Goal: Task Accomplishment & Management: Use online tool/utility

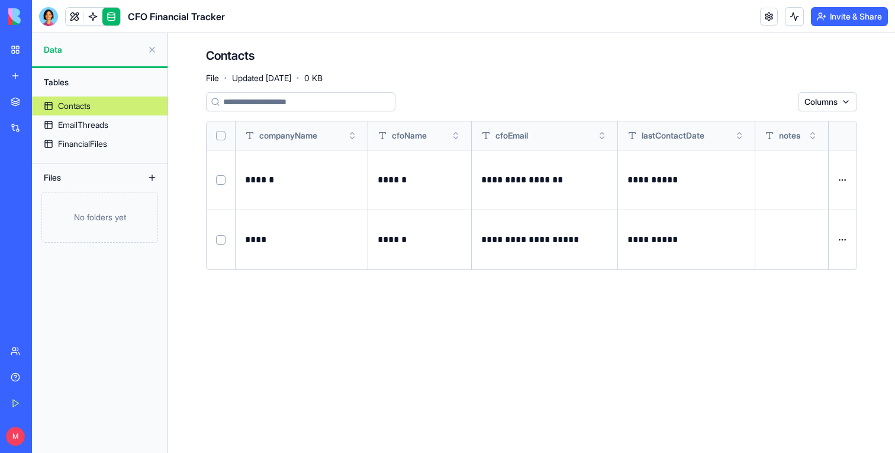
click at [104, 104] on link "Contacts" at bounding box center [100, 105] width 136 height 19
click at [69, 107] on div "Contacts" at bounding box center [74, 106] width 33 height 12
click at [79, 127] on div "EmailThreads" at bounding box center [83, 125] width 50 height 12
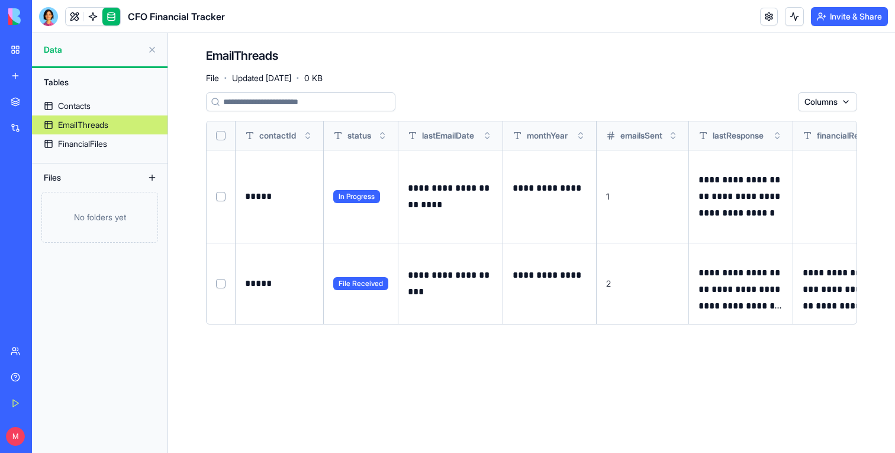
click at [0, 0] on button at bounding box center [0, 0] width 0 height 0
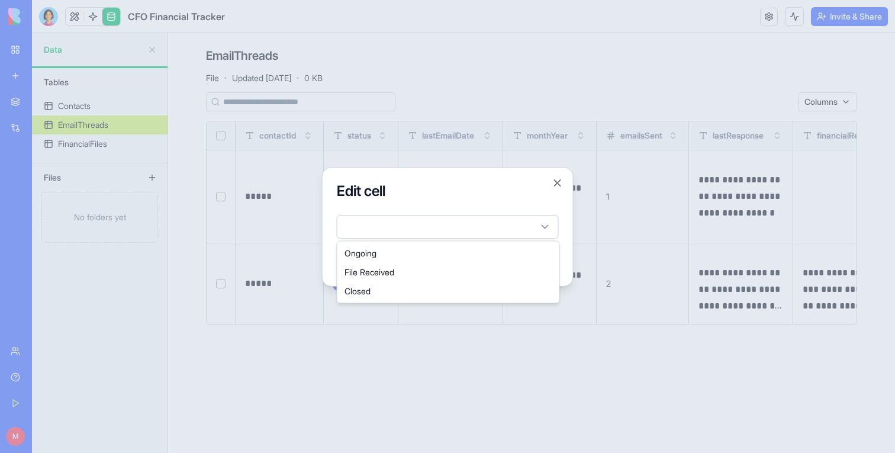
click at [460, 224] on body "**********" at bounding box center [447, 226] width 895 height 453
click at [472, 337] on div at bounding box center [447, 226] width 895 height 453
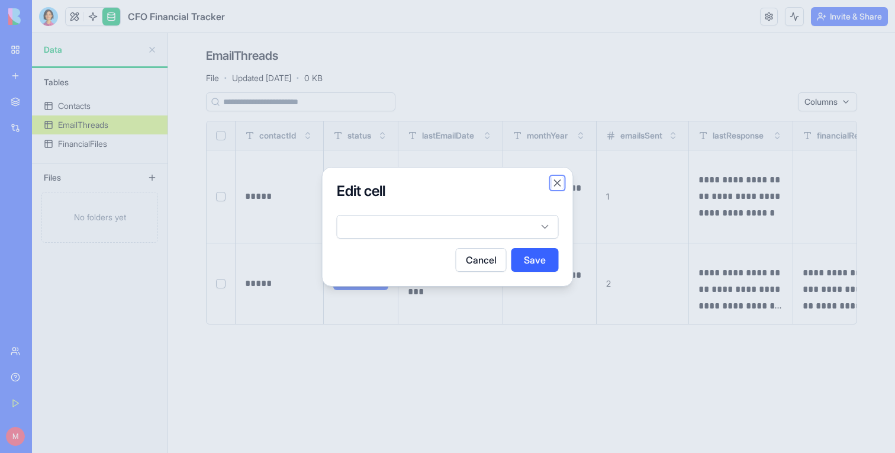
click at [561, 182] on button "Close" at bounding box center [558, 183] width 12 height 12
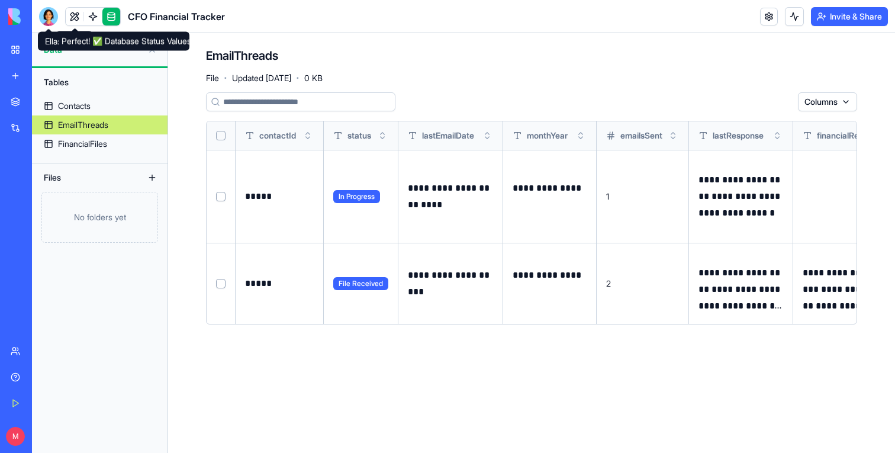
click at [46, 15] on div at bounding box center [48, 16] width 19 height 19
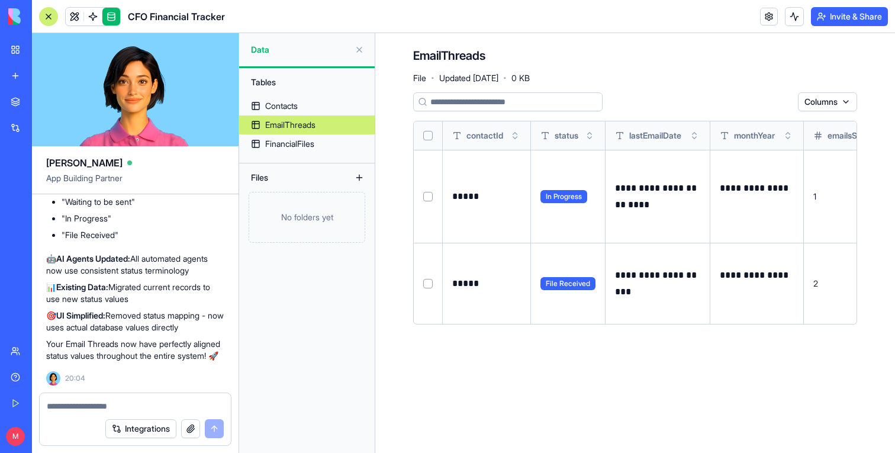
scroll to position [5939, 0]
click at [0, 0] on button at bounding box center [0, 0] width 0 height 0
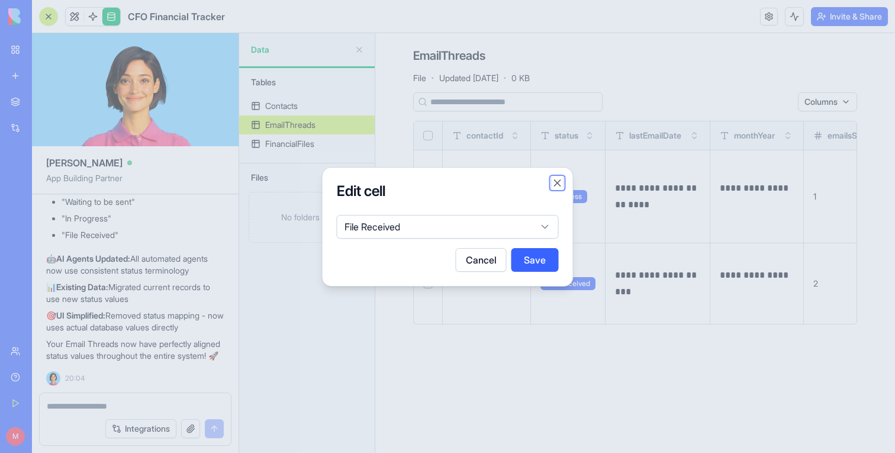
click at [556, 183] on button "Close" at bounding box center [558, 183] width 12 height 12
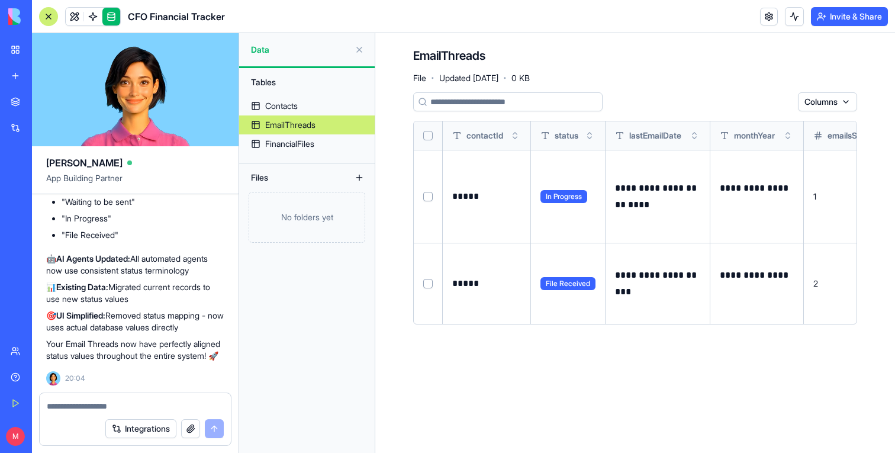
click at [600, 331] on div "**********" at bounding box center [635, 212] width 444 height 241
click at [0, 0] on button at bounding box center [0, 0] width 0 height 0
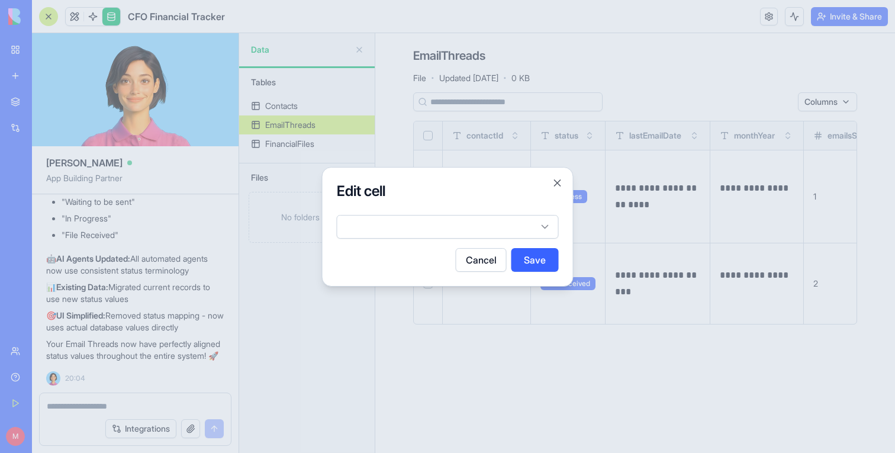
click at [544, 221] on body "BETA My Workspace New app Marketplace Integrations Recent CFO Financial Tracker…" at bounding box center [447, 226] width 895 height 453
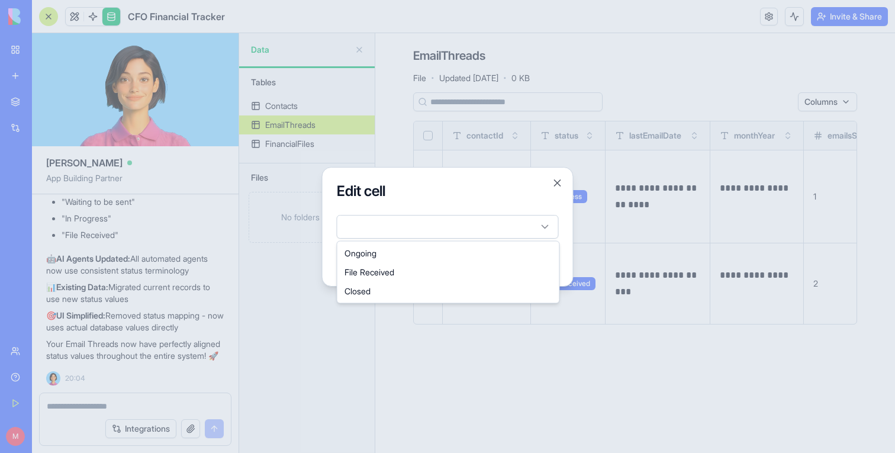
click at [465, 336] on div at bounding box center [447, 226] width 895 height 453
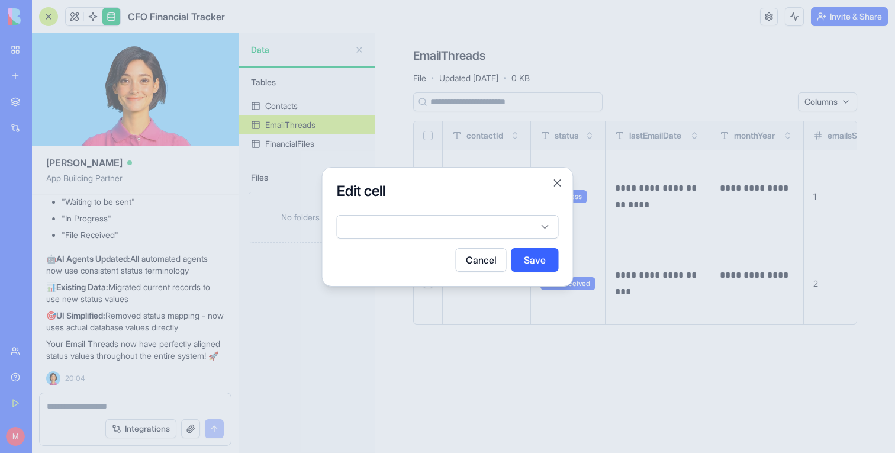
click at [165, 275] on div at bounding box center [447, 226] width 895 height 453
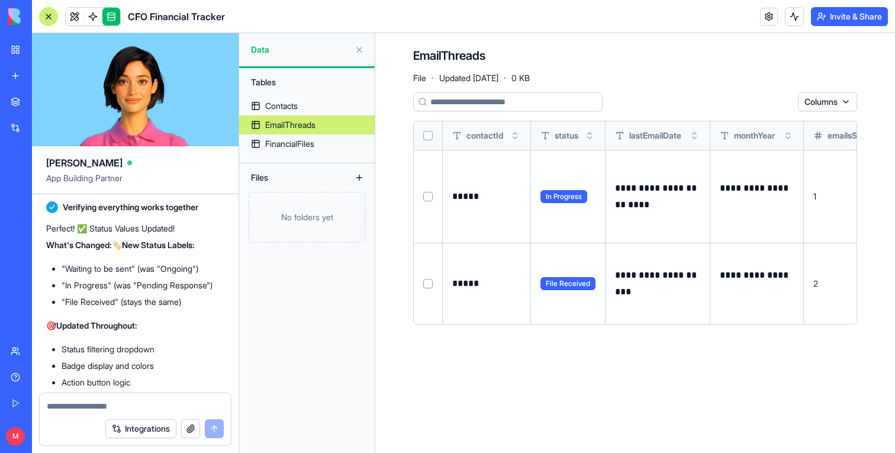
scroll to position [5092, 0]
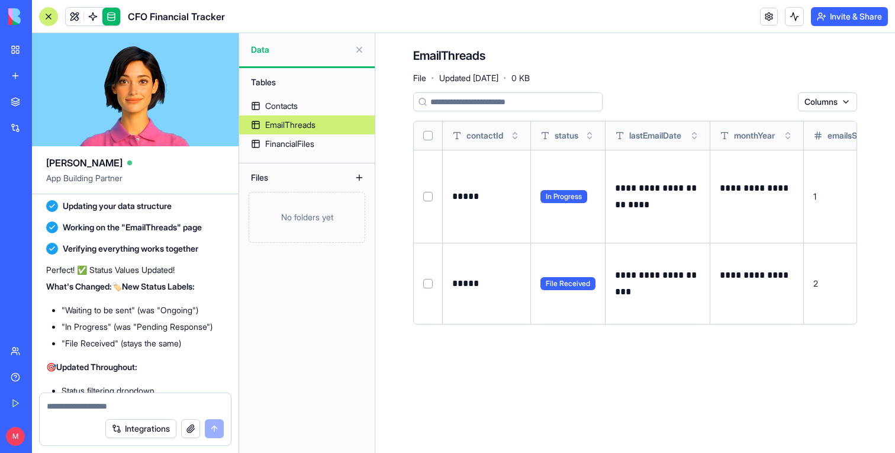
drag, startPoint x: 169, startPoint y: 285, endPoint x: 40, endPoint y: 272, distance: 129.1
copy span "(e.g. Waiting to be sent , Pending Response, File Received)"
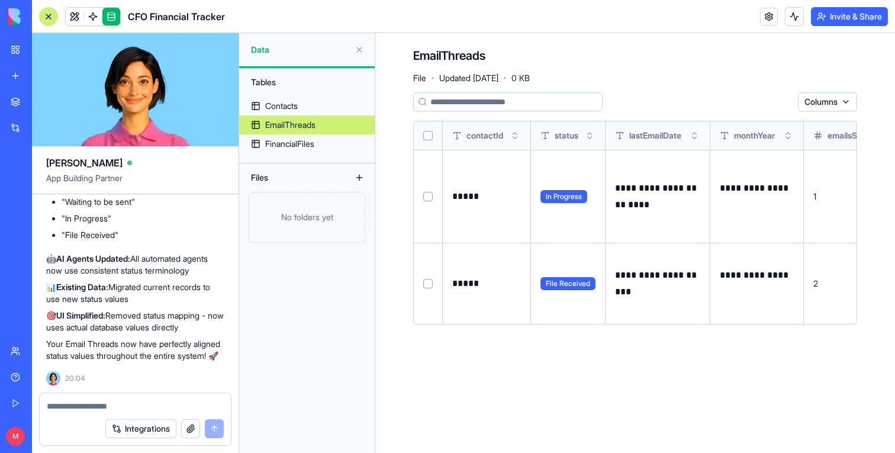
click at [104, 400] on textarea at bounding box center [135, 406] width 177 height 12
paste textarea "**********"
type textarea "**********"
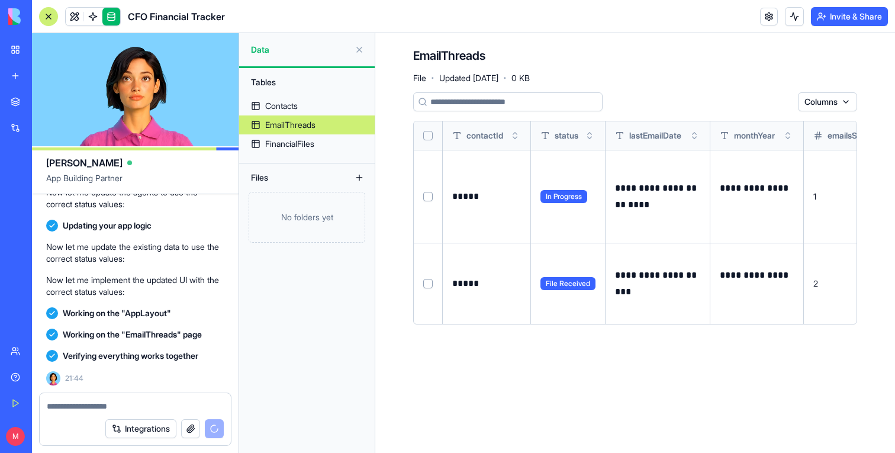
scroll to position [6741, 0]
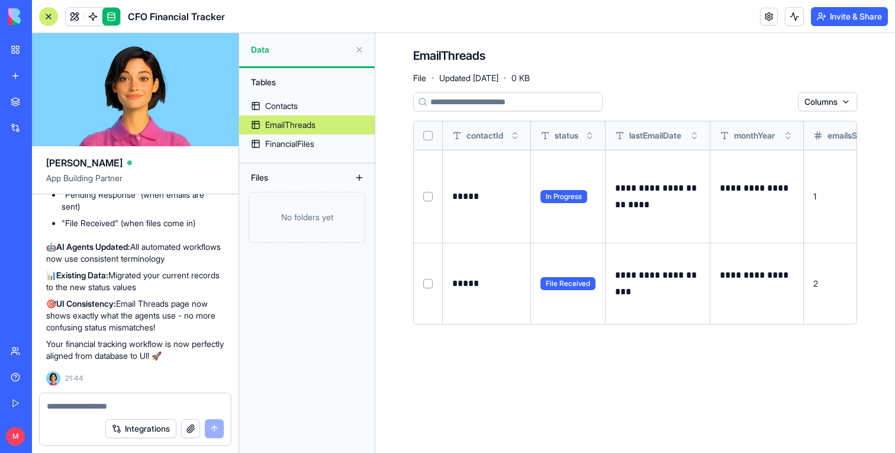
click at [0, 0] on button at bounding box center [0, 0] width 0 height 0
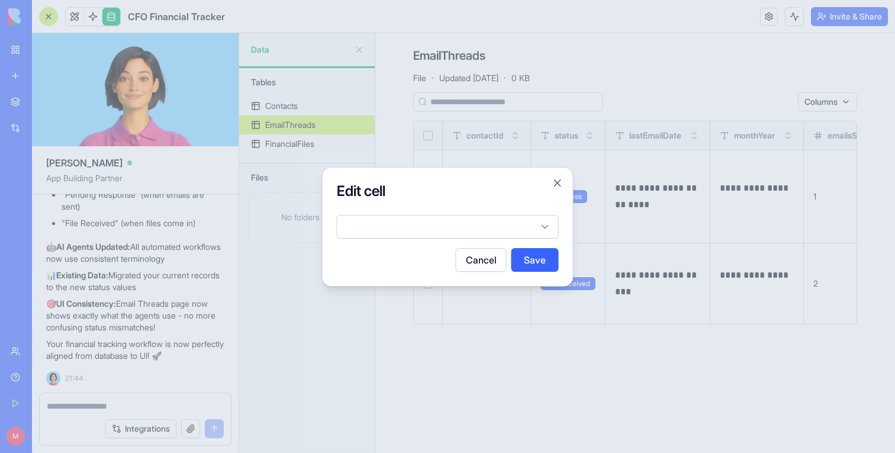
click at [485, 226] on body "BETA My Workspace New app Marketplace Integrations Recent CFO Financial Tracker…" at bounding box center [447, 226] width 895 height 453
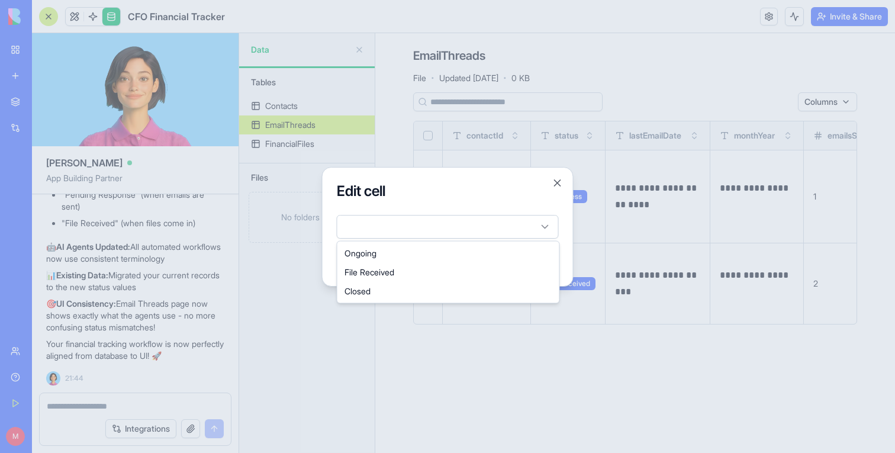
click at [489, 143] on div at bounding box center [447, 226] width 895 height 453
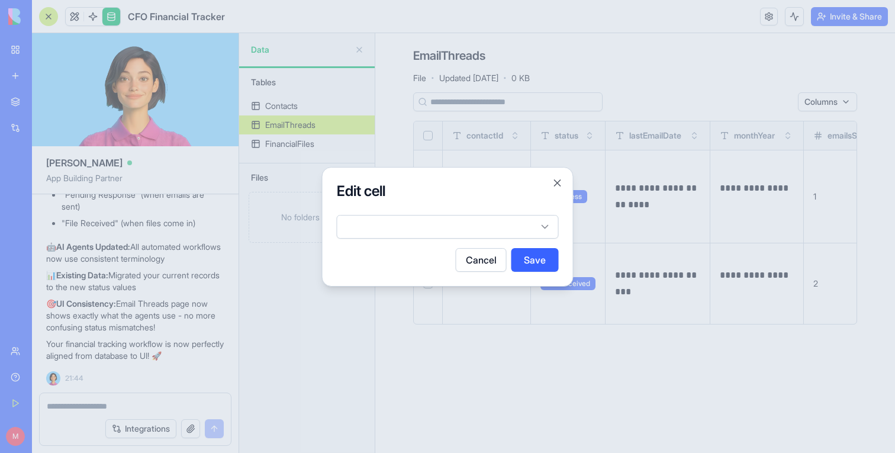
click at [489, 143] on div at bounding box center [447, 226] width 895 height 453
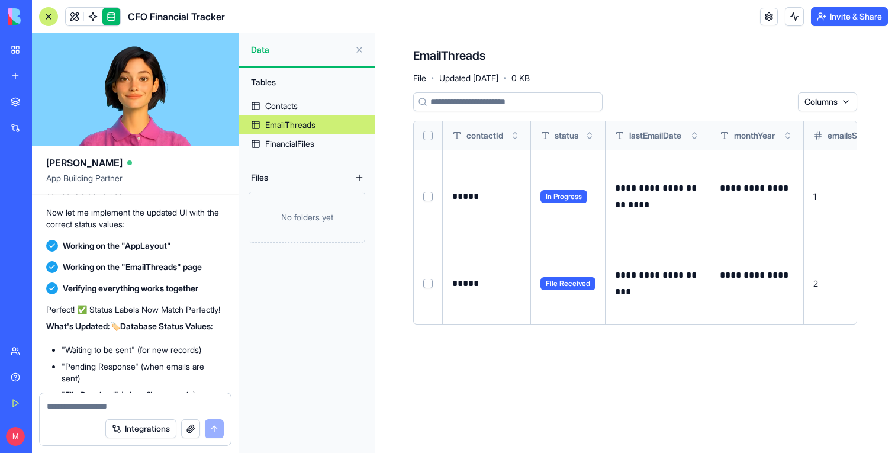
scroll to position [6352, 0]
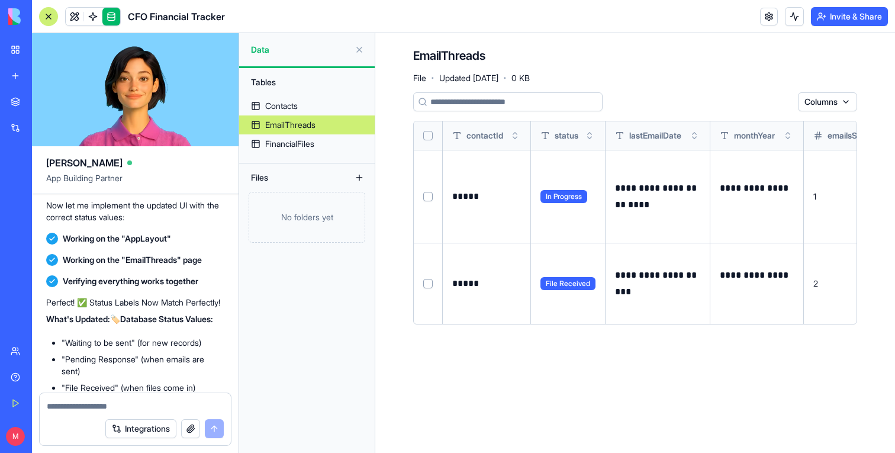
click at [0, 0] on button at bounding box center [0, 0] width 0 height 0
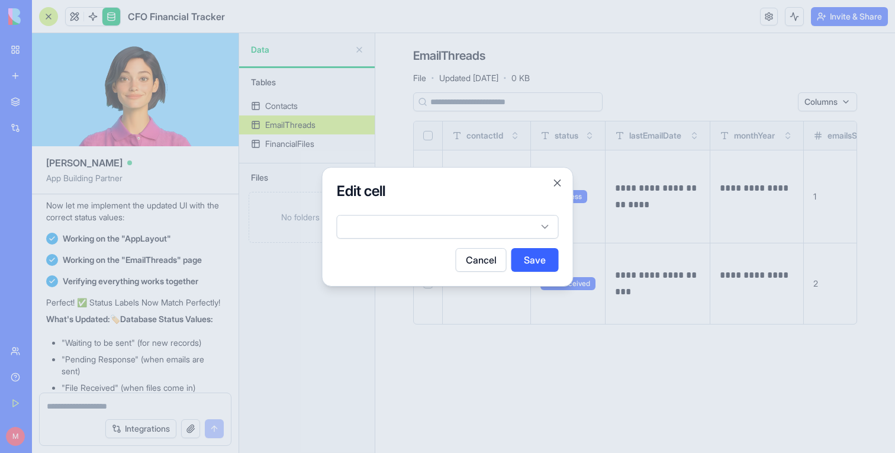
click at [520, 212] on div at bounding box center [448, 224] width 222 height 28
click at [520, 219] on body "BETA My Workspace New app Marketplace Integrations Recent CFO Financial Tracker…" at bounding box center [447, 226] width 895 height 453
click at [345, 360] on div at bounding box center [447, 226] width 895 height 453
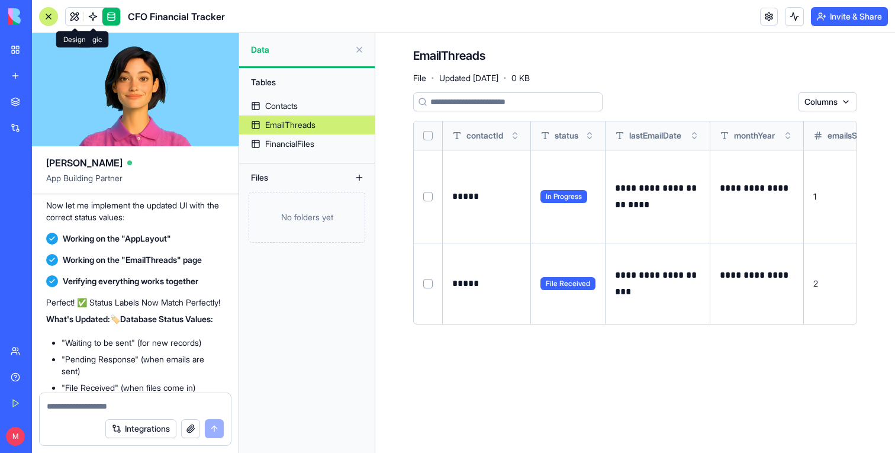
click at [78, 7] on span at bounding box center [74, 16] width 33 height 33
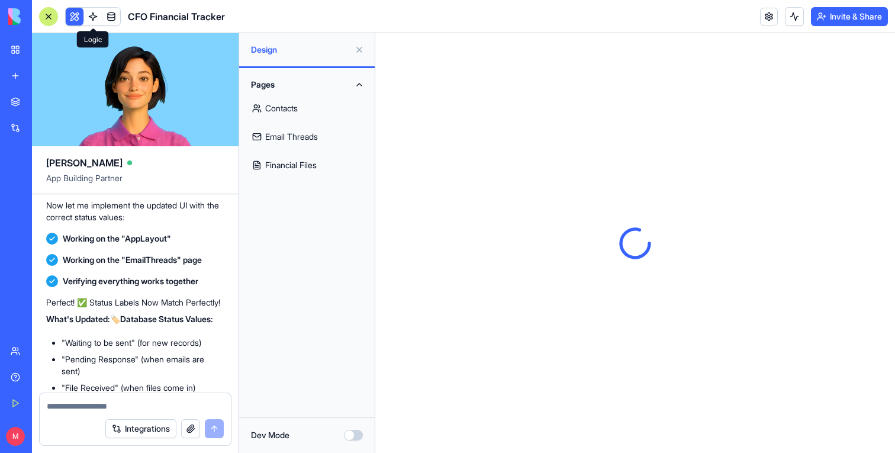
click at [301, 111] on link "Contacts" at bounding box center [306, 108] width 121 height 28
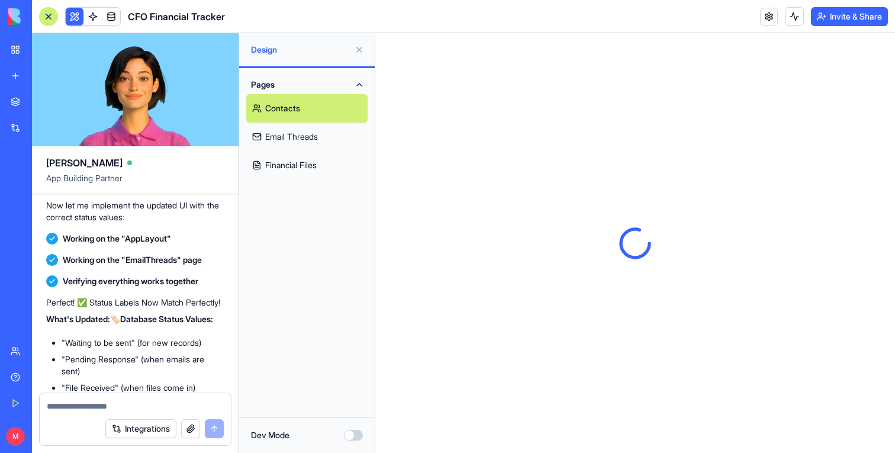
click at [362, 47] on button at bounding box center [359, 49] width 19 height 19
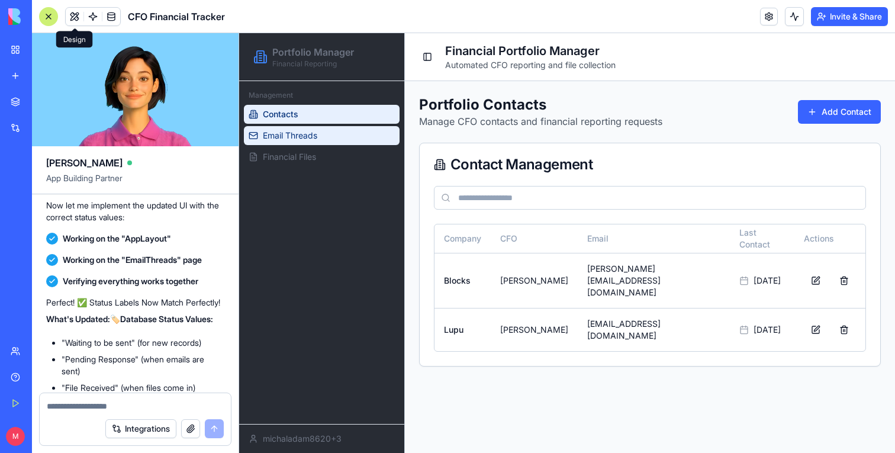
click at [302, 141] on span "Email Threads" at bounding box center [290, 136] width 54 height 12
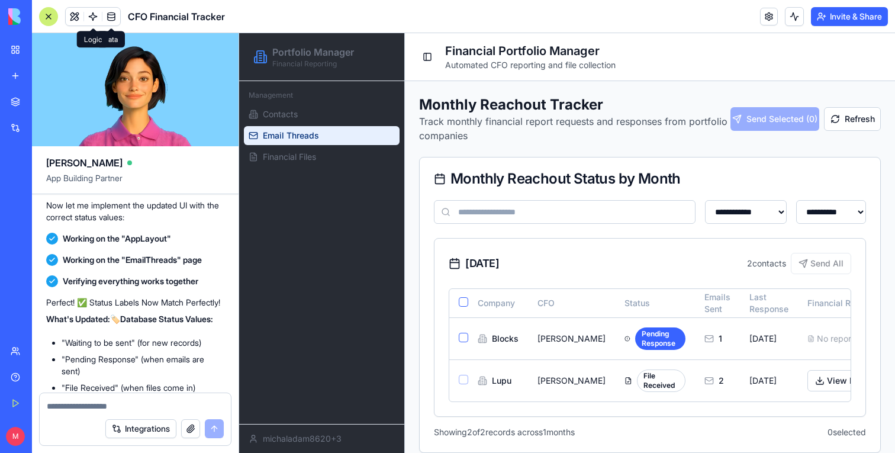
click at [99, 15] on span at bounding box center [92, 16] width 33 height 33
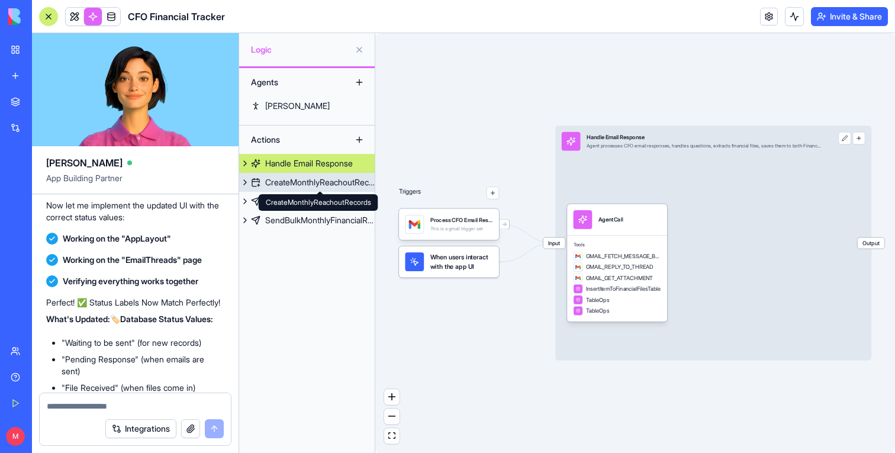
click at [311, 183] on div "CreateMonthlyReachoutRecords" at bounding box center [319, 182] width 109 height 12
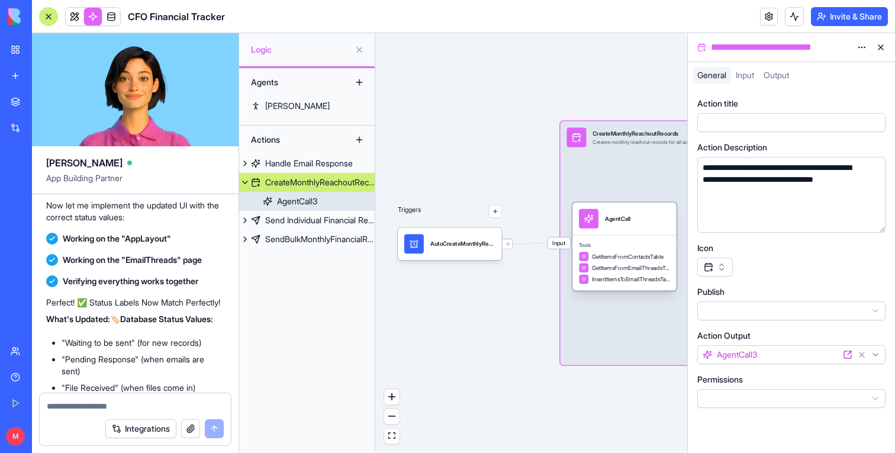
click at [623, 225] on div "AgentCall" at bounding box center [617, 219] width 25 height 20
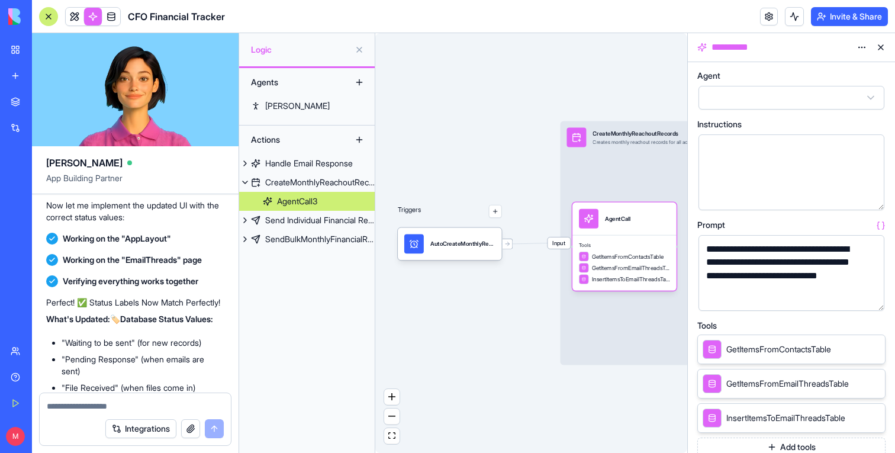
click at [875, 299] on button "button" at bounding box center [872, 298] width 19 height 19
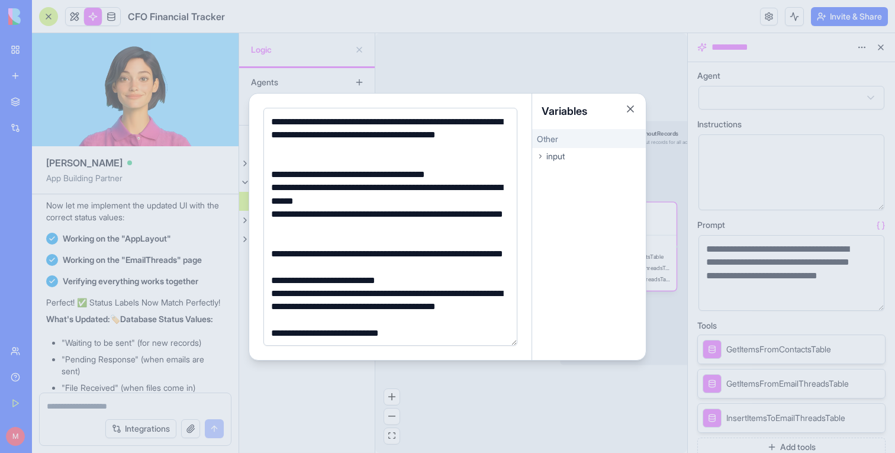
click at [476, 402] on div at bounding box center [447, 226] width 895 height 453
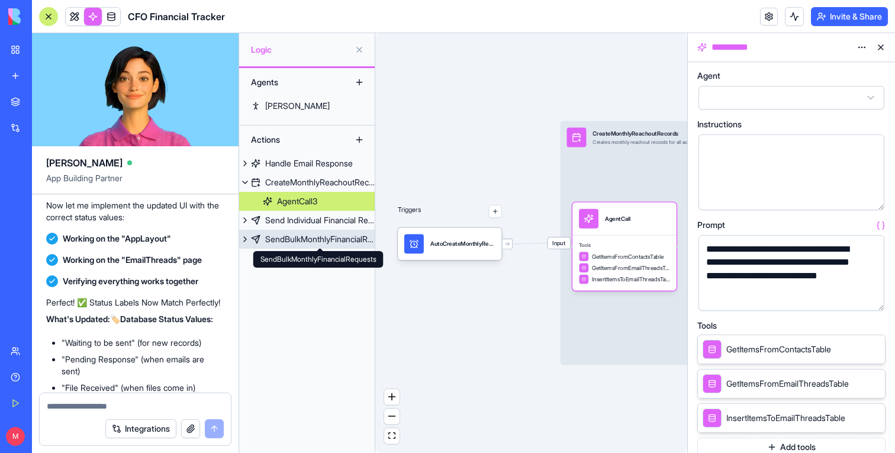
click at [298, 244] on div "SendBulkMonthlyFinancialRequests" at bounding box center [319, 239] width 109 height 12
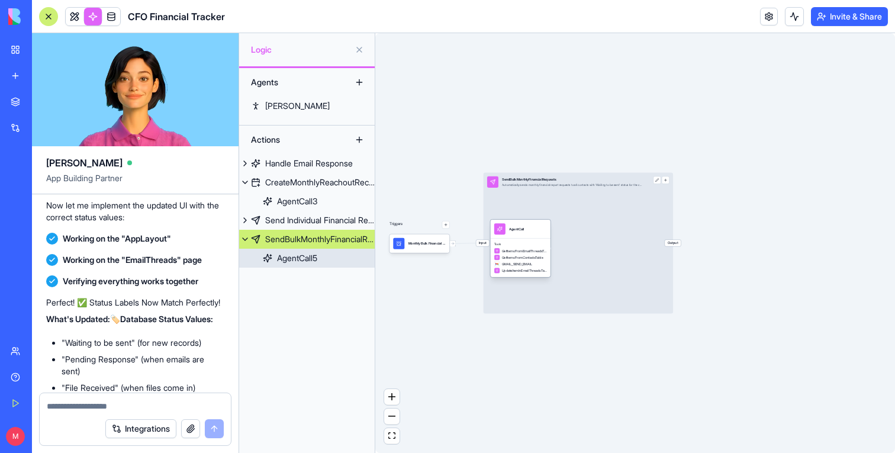
click at [527, 248] on div "GetItemsFromEmailThreadsTable" at bounding box center [520, 251] width 53 height 6
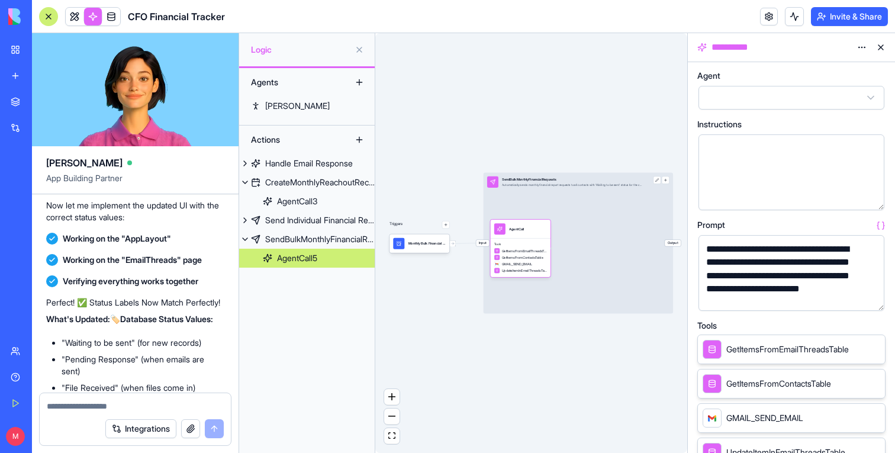
click at [875, 301] on button "button" at bounding box center [872, 298] width 19 height 19
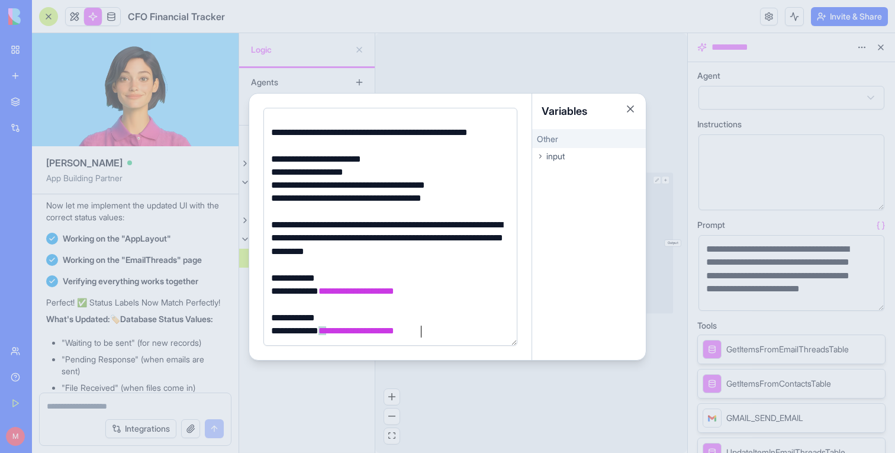
scroll to position [185, 0]
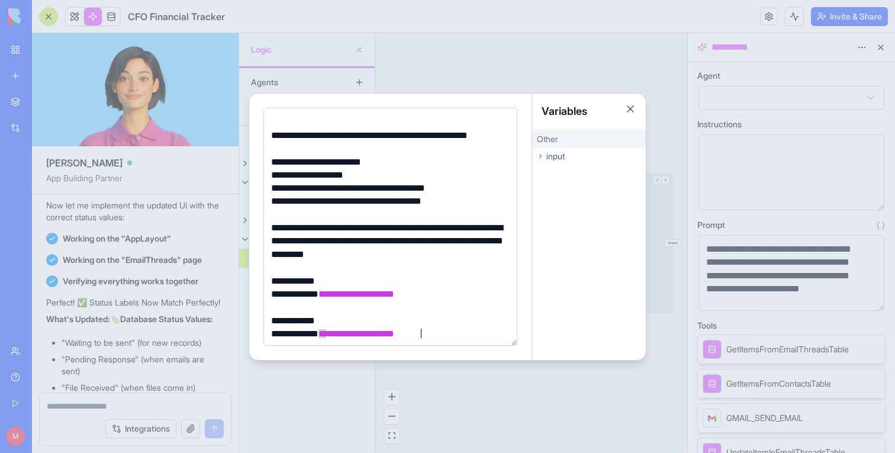
click at [495, 392] on div at bounding box center [447, 226] width 895 height 453
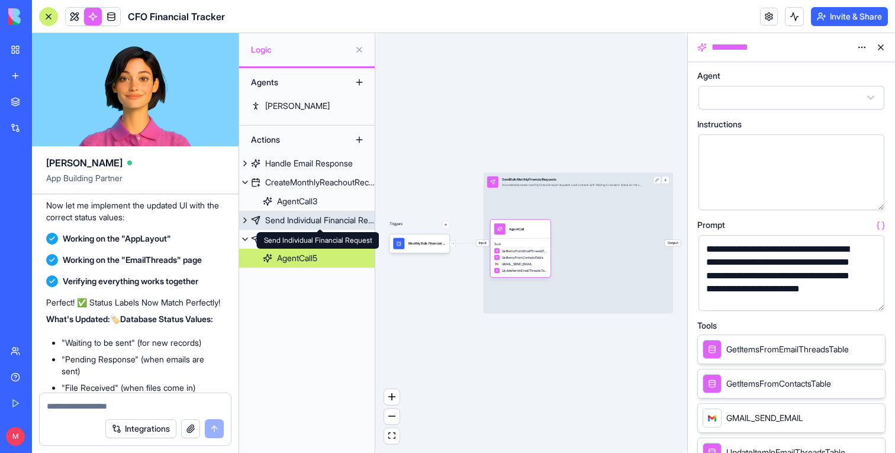
click at [302, 221] on div "Send Individual Financial Request" at bounding box center [319, 220] width 109 height 12
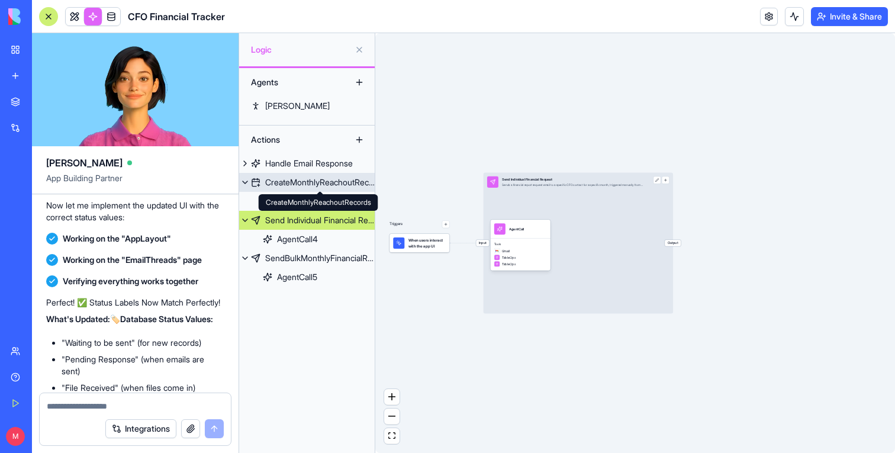
click at [295, 176] on div "CreateMonthlyReachoutRecords" at bounding box center [319, 182] width 109 height 12
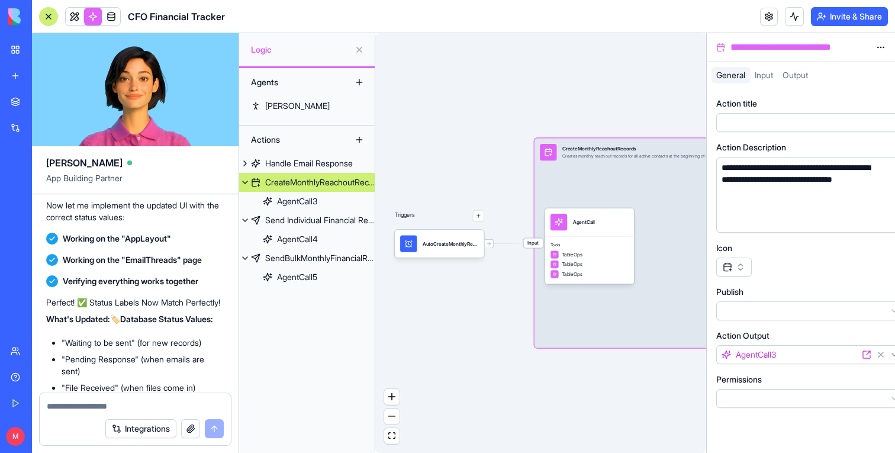
click at [299, 166] on div "Handle Email Response" at bounding box center [309, 163] width 88 height 12
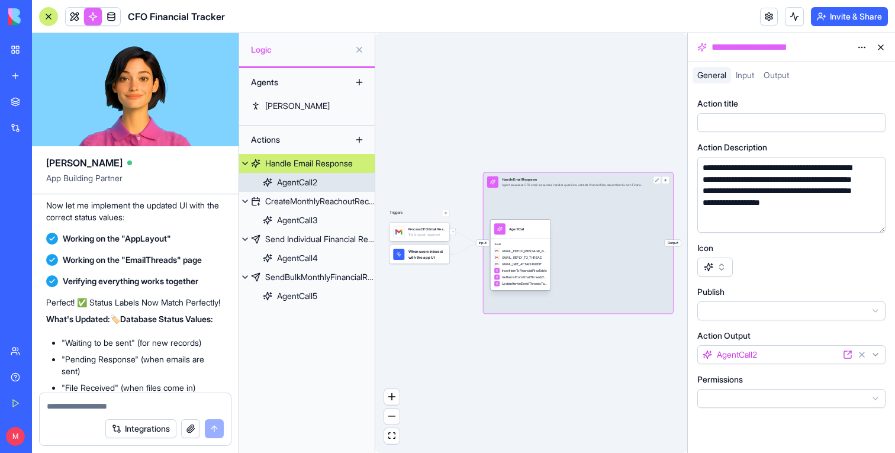
click at [530, 233] on div "AgentCall" at bounding box center [520, 228] width 53 height 11
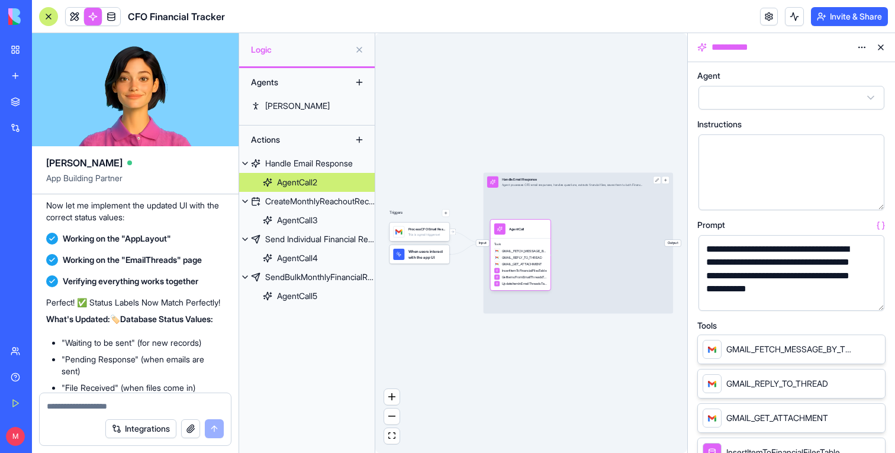
click at [870, 302] on button "button" at bounding box center [872, 298] width 19 height 19
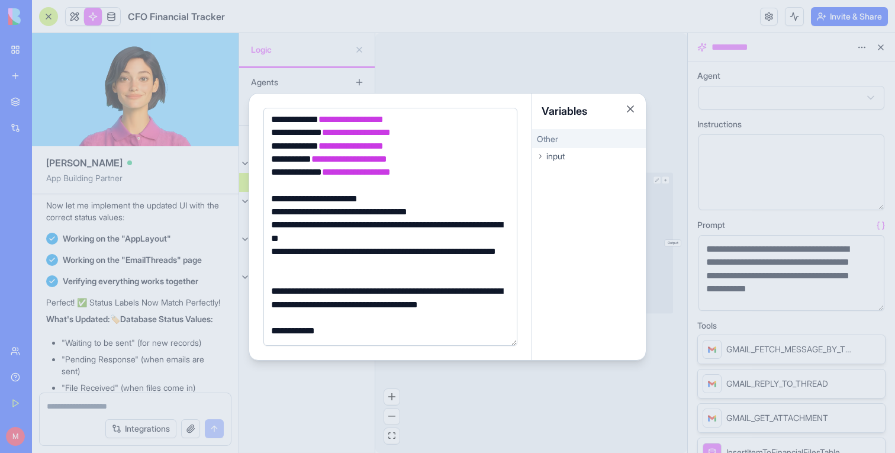
scroll to position [211, 0]
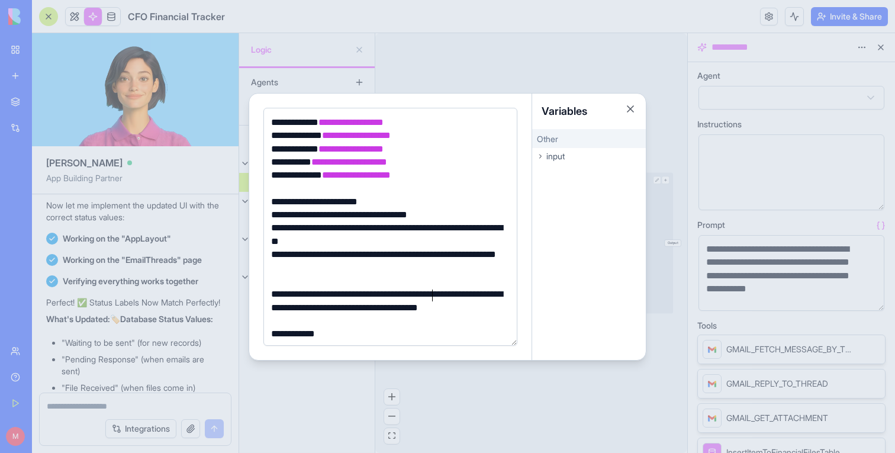
click at [433, 294] on div "**********" at bounding box center [389, 301] width 242 height 27
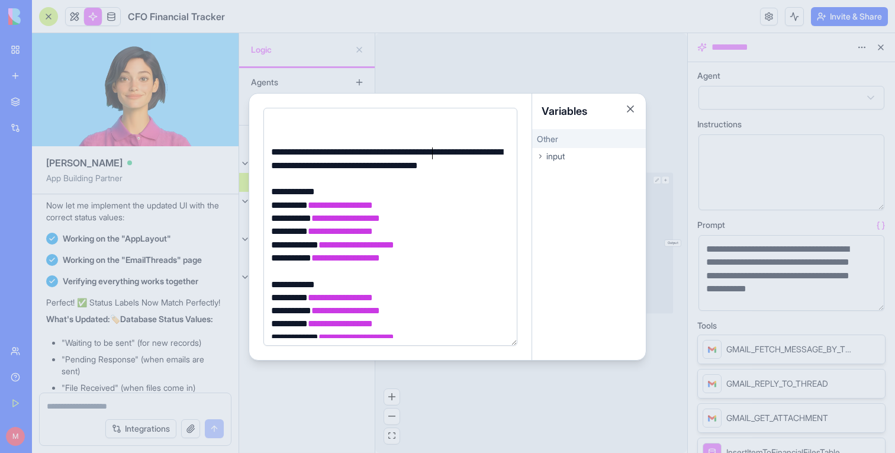
scroll to position [331, 0]
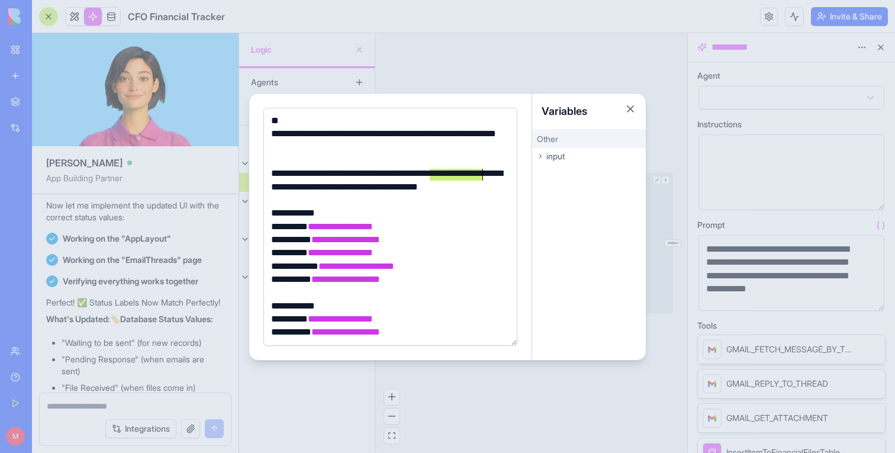
drag, startPoint x: 430, startPoint y: 175, endPoint x: 481, endPoint y: 174, distance: 50.9
click at [481, 174] on div "**********" at bounding box center [389, 180] width 242 height 27
click at [472, 411] on div at bounding box center [447, 226] width 895 height 453
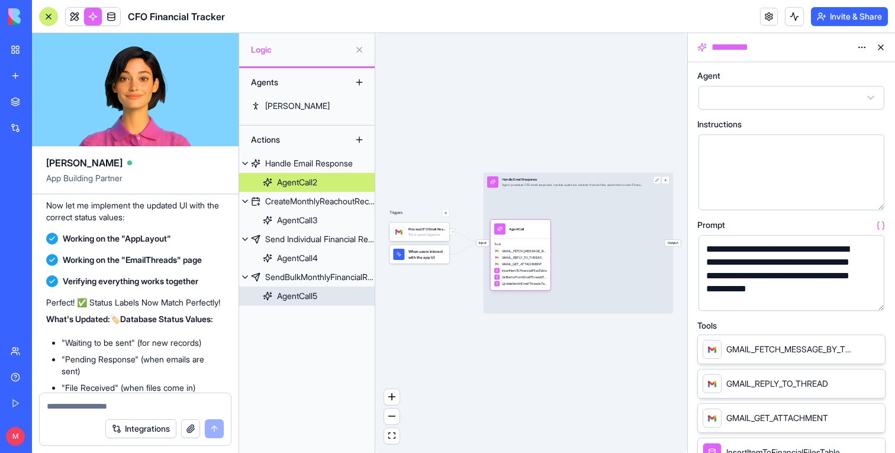
click at [301, 301] on div "AgentCall5" at bounding box center [297, 296] width 40 height 12
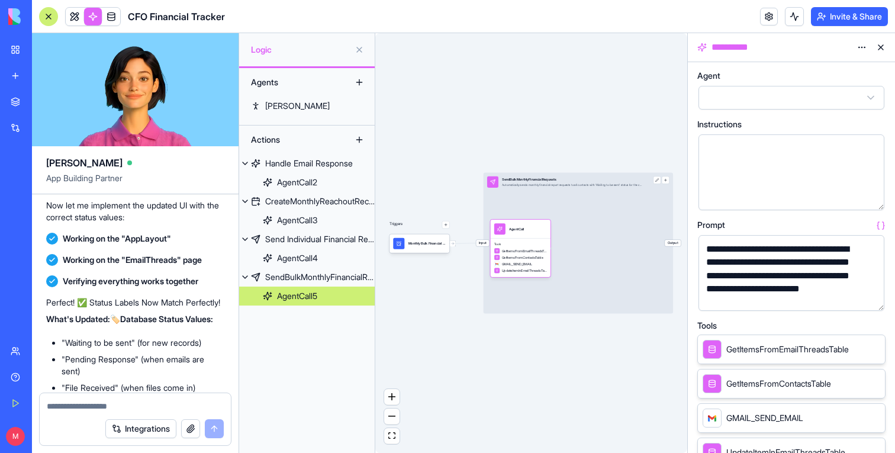
click at [870, 297] on button "button" at bounding box center [872, 298] width 19 height 19
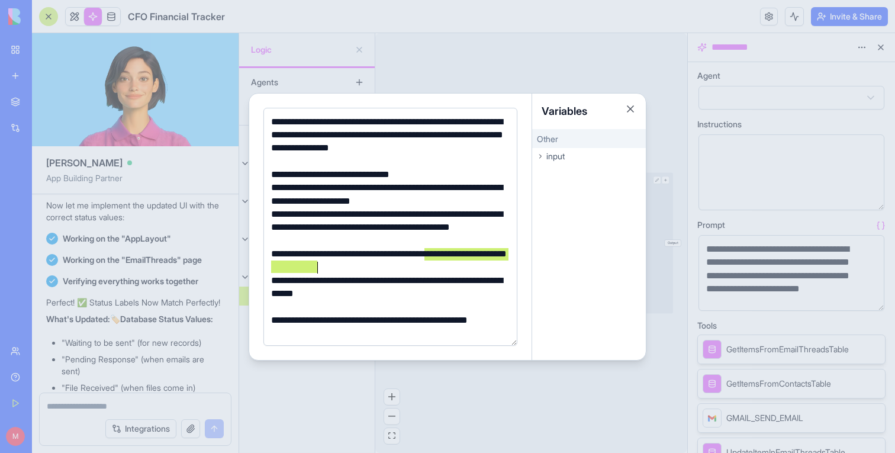
drag, startPoint x: 426, startPoint y: 253, endPoint x: 317, endPoint y: 263, distance: 109.4
click at [317, 263] on div "**********" at bounding box center [389, 260] width 242 height 27
copy div "**********"
click at [450, 72] on div at bounding box center [447, 226] width 895 height 453
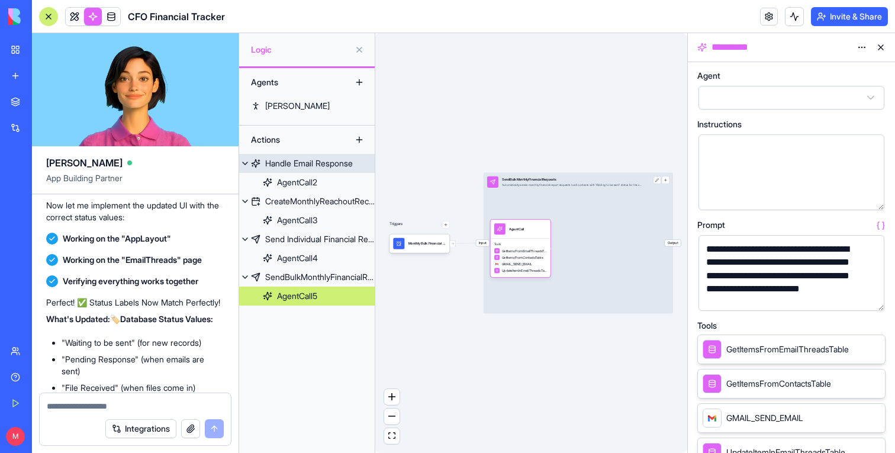
click at [292, 158] on div "Handle Email Response" at bounding box center [309, 163] width 88 height 12
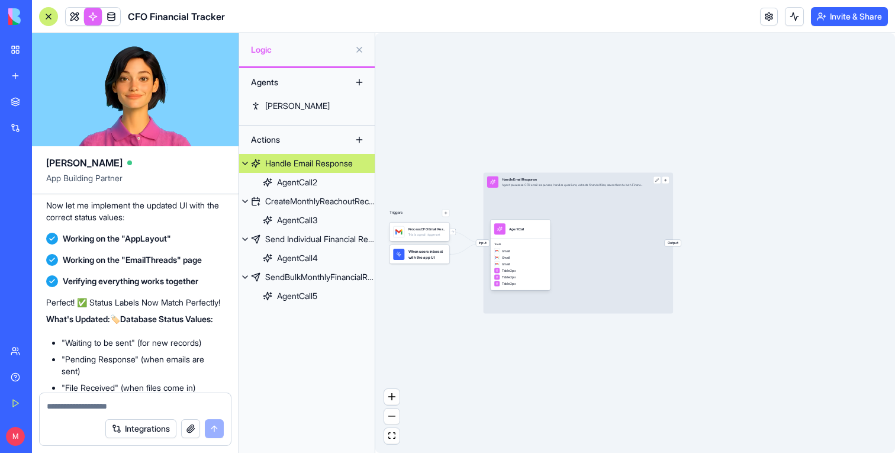
click at [534, 262] on div "Gmail" at bounding box center [520, 264] width 53 height 6
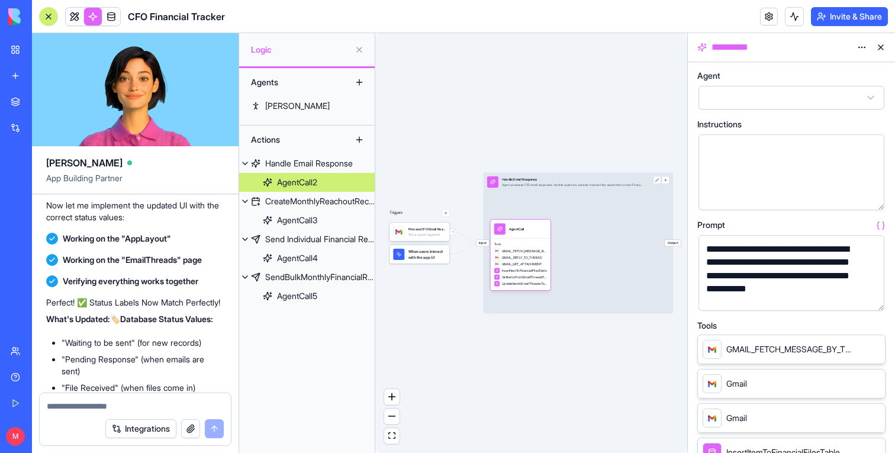
click at [871, 298] on button "button" at bounding box center [872, 298] width 19 height 19
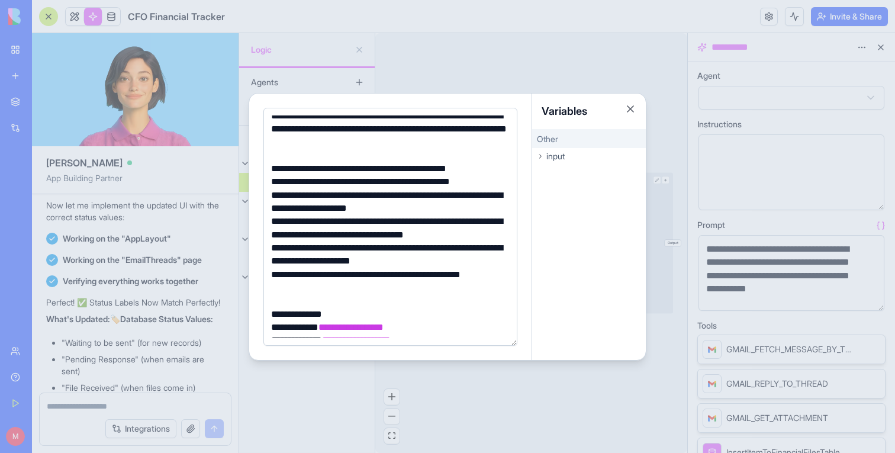
scroll to position [247, 0]
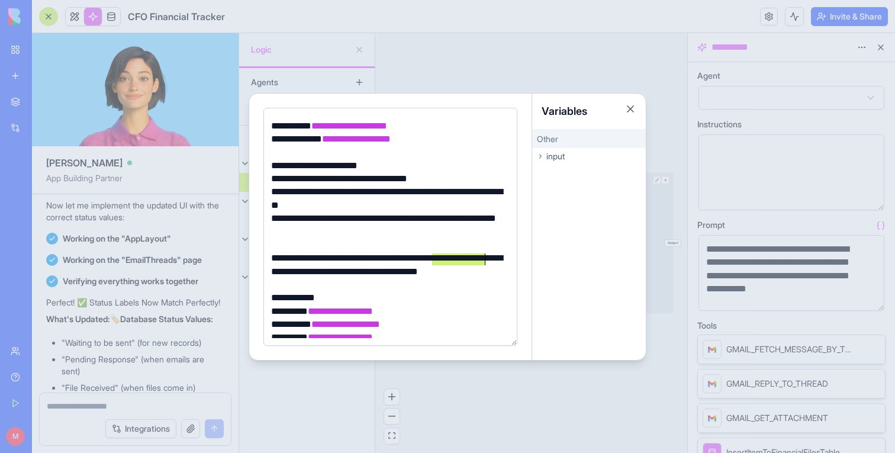
drag, startPoint x: 431, startPoint y: 260, endPoint x: 486, endPoint y: 260, distance: 55.0
click at [486, 260] on div "**********" at bounding box center [389, 265] width 242 height 27
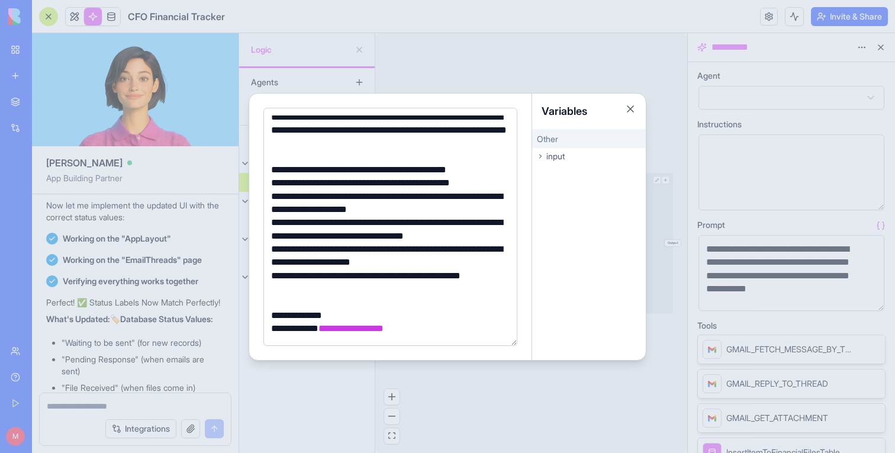
scroll to position [0, 0]
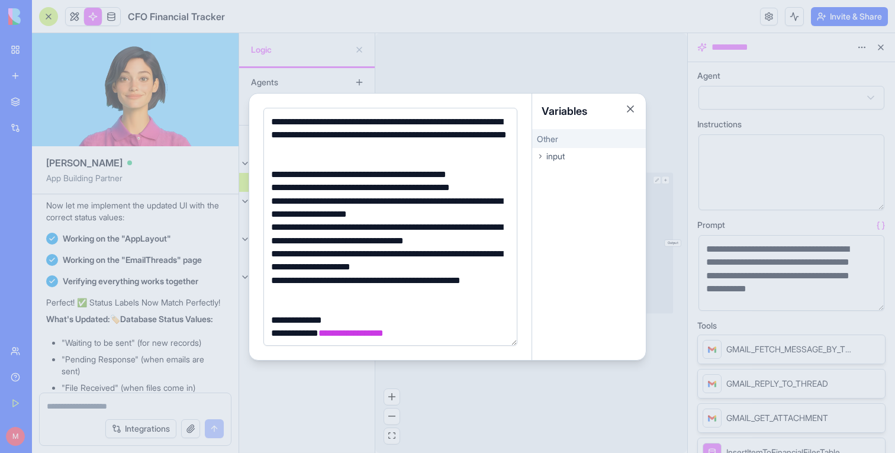
click at [487, 47] on div at bounding box center [447, 226] width 895 height 453
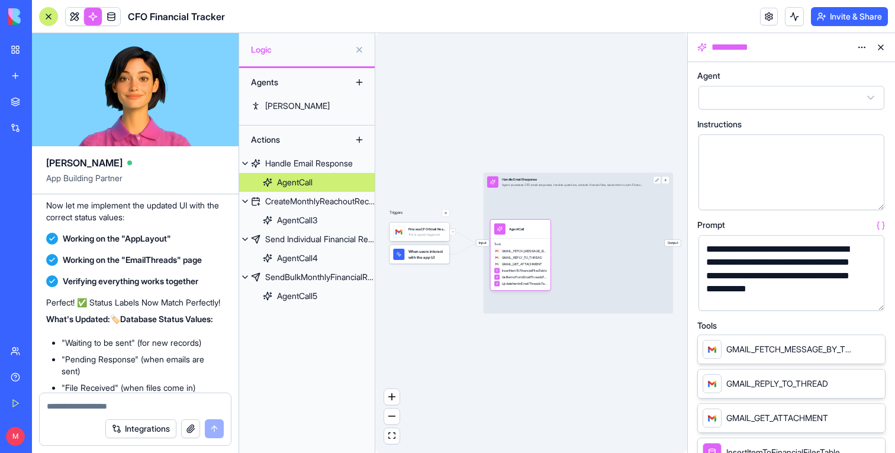
click at [13, 435] on html "BETA My Workspace New app Marketplace Integrations Recent CFO Financial Tracker…" at bounding box center [447, 226] width 895 height 453
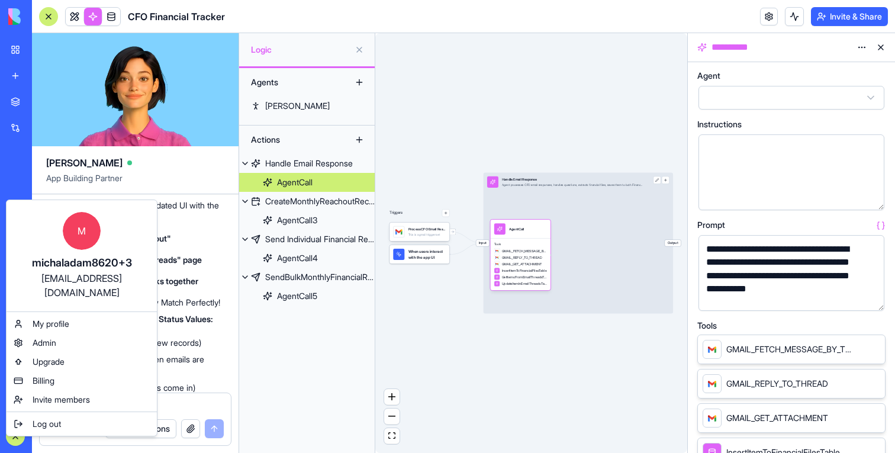
click at [95, 282] on div "[EMAIL_ADDRESS][DOMAIN_NAME]" at bounding box center [81, 285] width 127 height 28
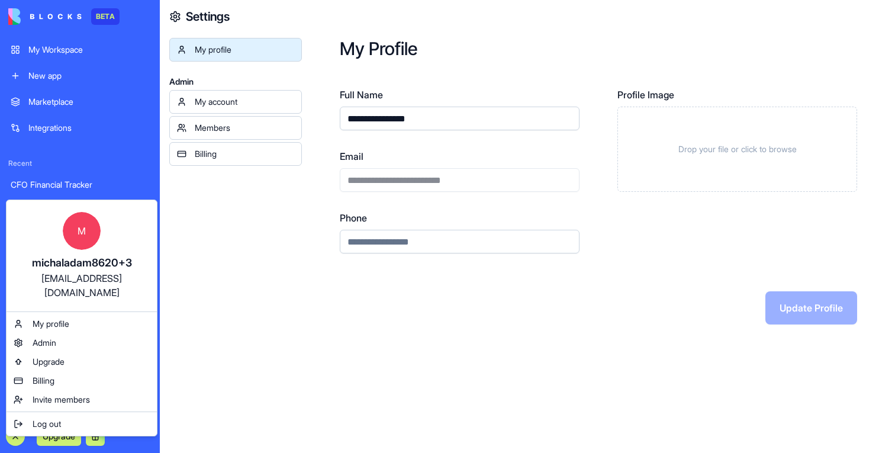
click at [412, 188] on html "**********" at bounding box center [447, 226] width 895 height 453
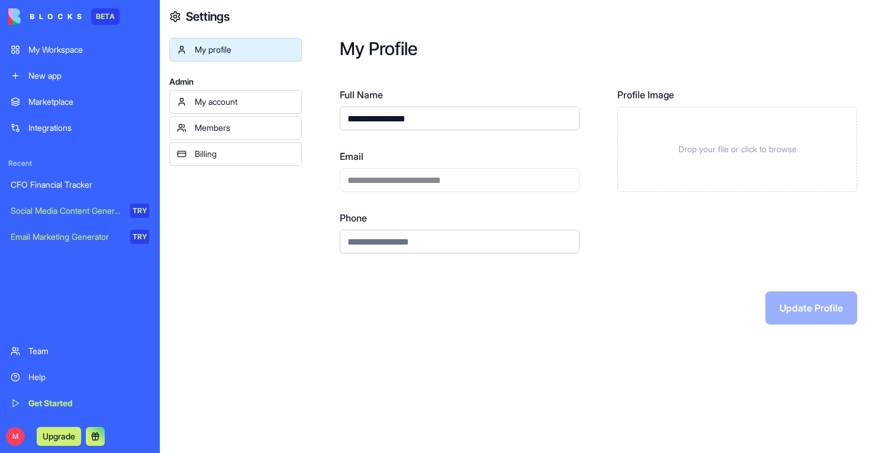
click at [412, 188] on div "**********" at bounding box center [460, 170] width 240 height 43
click at [64, 191] on link "CFO Financial Tracker" at bounding box center [80, 185] width 153 height 24
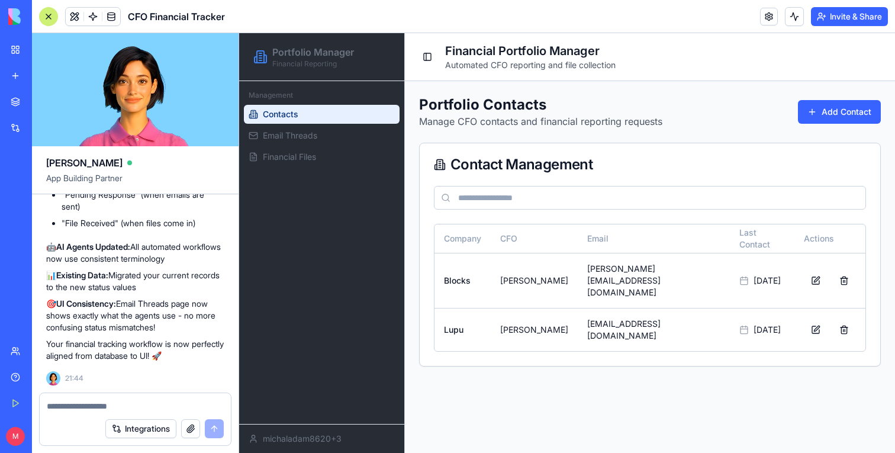
click at [98, 401] on textarea at bounding box center [135, 406] width 177 height 12
type textarea "**********"
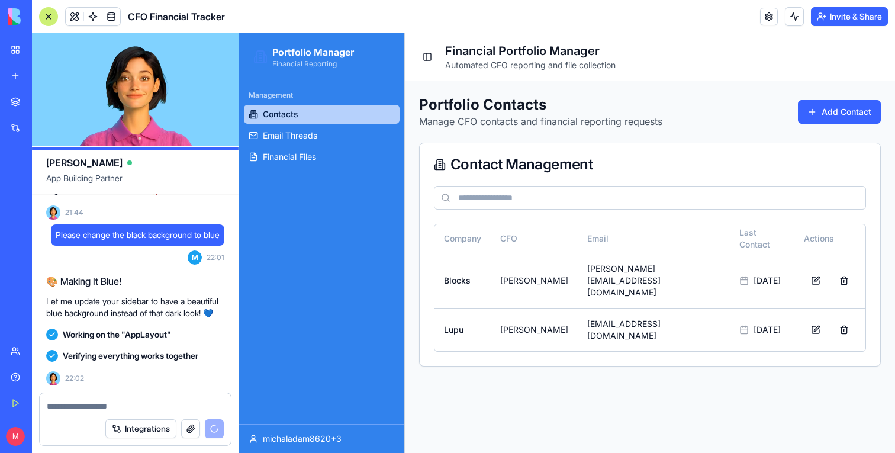
scroll to position [7015, 0]
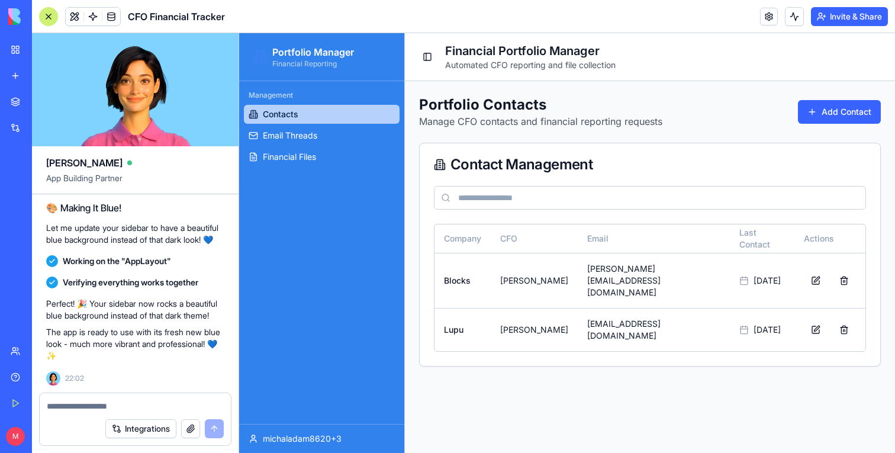
click at [56, 18] on div at bounding box center [48, 16] width 19 height 19
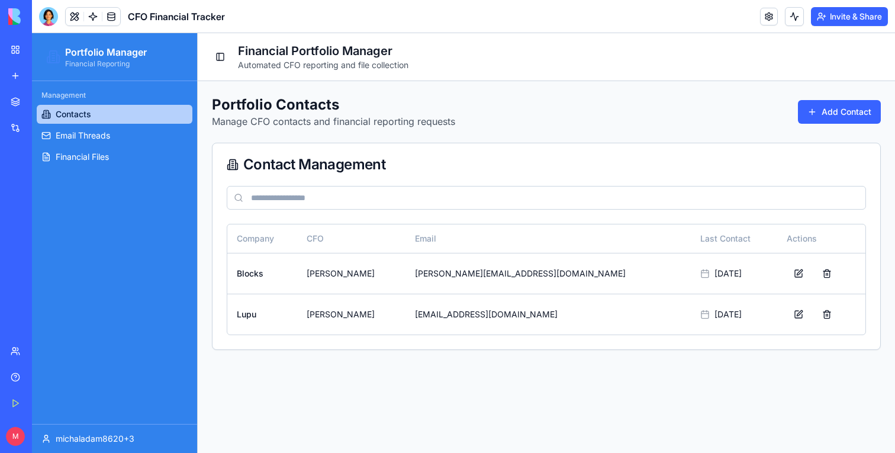
click at [103, 115] on link "Contacts" at bounding box center [115, 114] width 156 height 19
click at [97, 145] on ul "Contacts Email Threads Financial Files" at bounding box center [115, 136] width 156 height 62
click at [94, 138] on span "Email Threads" at bounding box center [83, 136] width 54 height 12
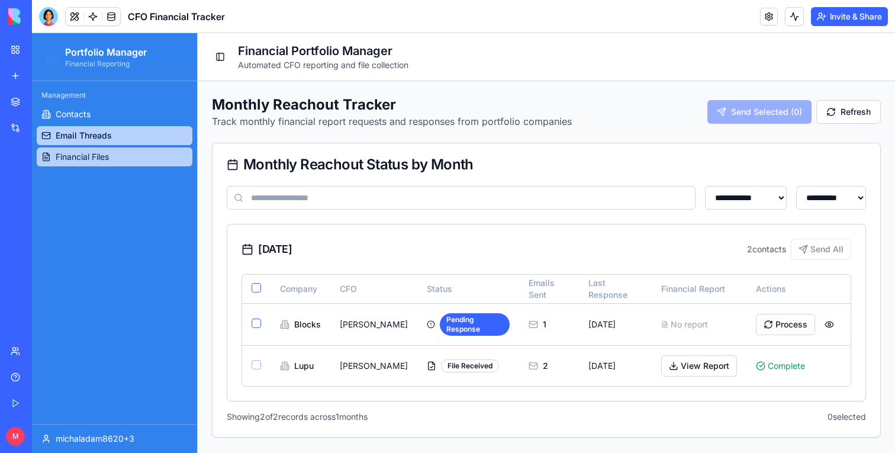
click at [84, 153] on span "Financial Files" at bounding box center [82, 157] width 53 height 12
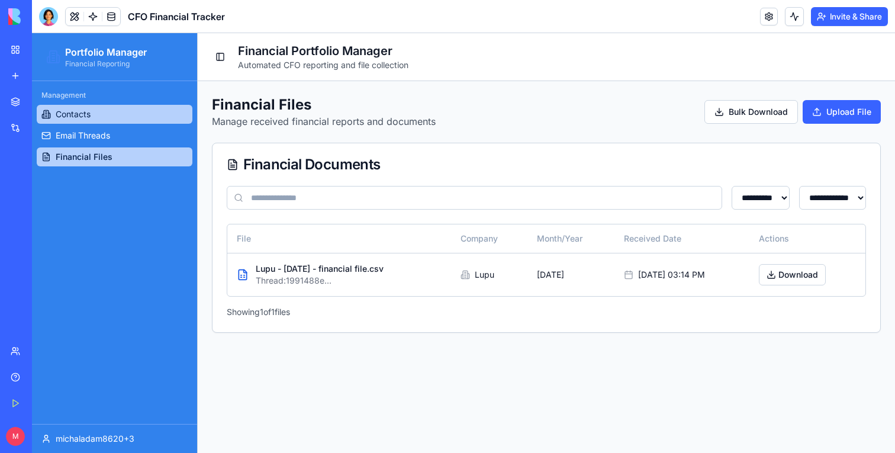
click at [69, 118] on span "Contacts" at bounding box center [73, 114] width 35 height 12
